Goal: Information Seeking & Learning: Learn about a topic

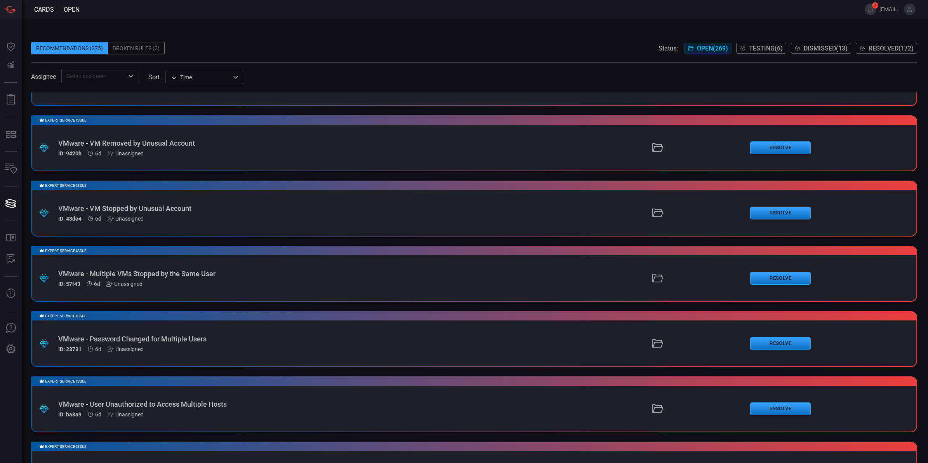
scroll to position [524, 0]
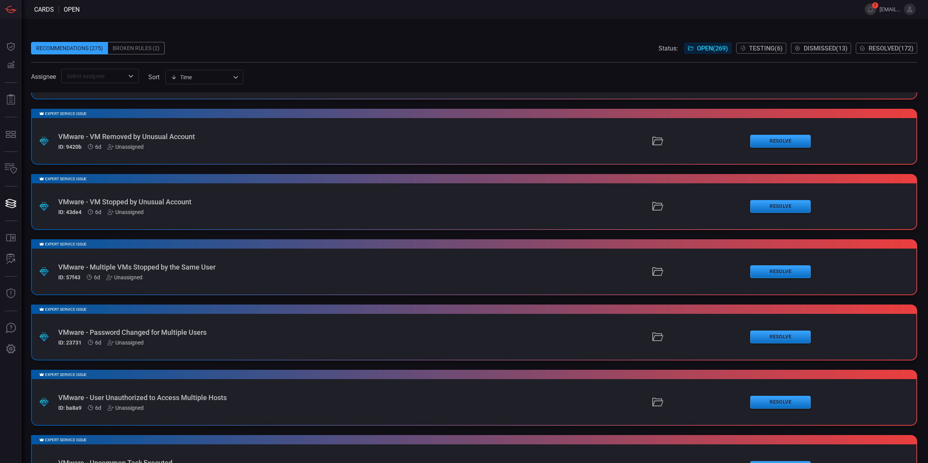
click at [343, 328] on div "VMware - Password Changed for Multiple Users" at bounding box center [226, 332] width 337 height 8
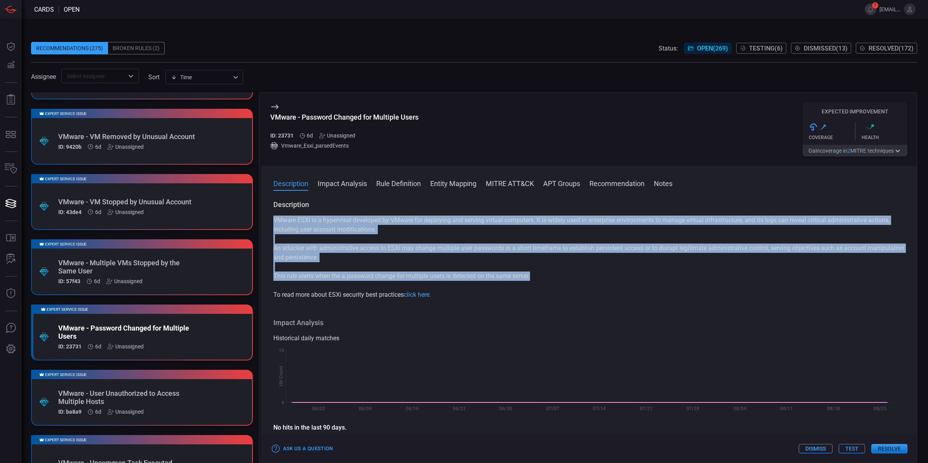
drag, startPoint x: 538, startPoint y: 280, endPoint x: 273, endPoint y: 214, distance: 272.8
click at [273, 214] on div "Description VMware ESXi is a hypervisor developed by VMware for deploying and s…" at bounding box center [588, 249] width 631 height 99
copy div "VMware ESXi is a hypervisor developed by VMware for deploying and serving virtu…"
